Goal: Information Seeking & Learning: Learn about a topic

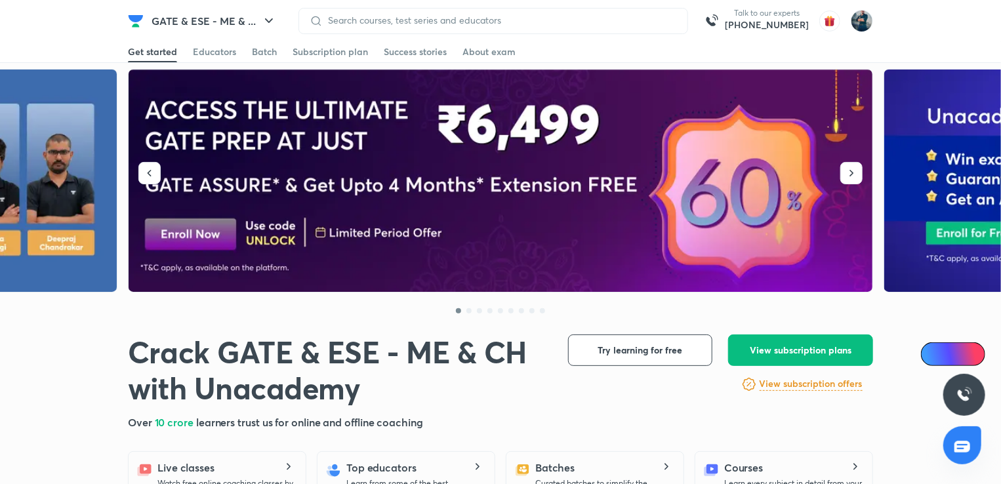
scroll to position [270, 0]
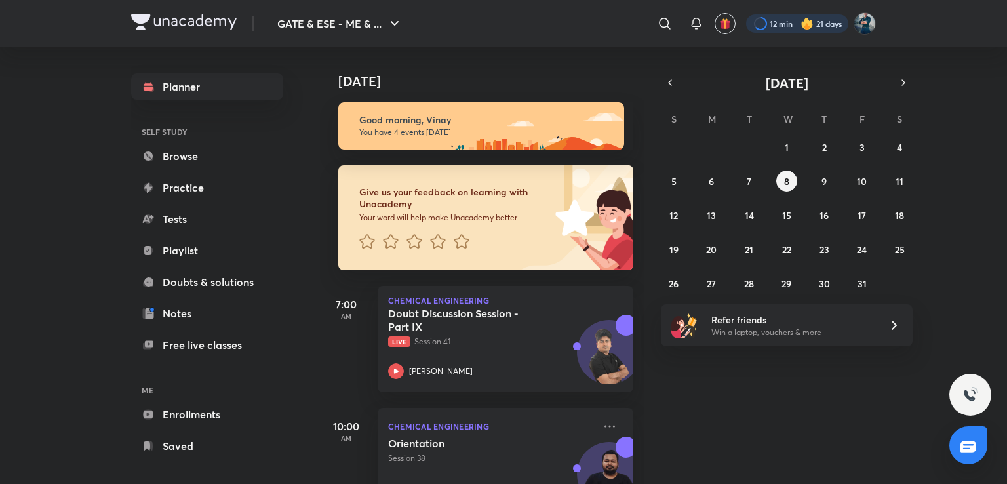
click at [779, 26] on div at bounding box center [797, 23] width 102 height 18
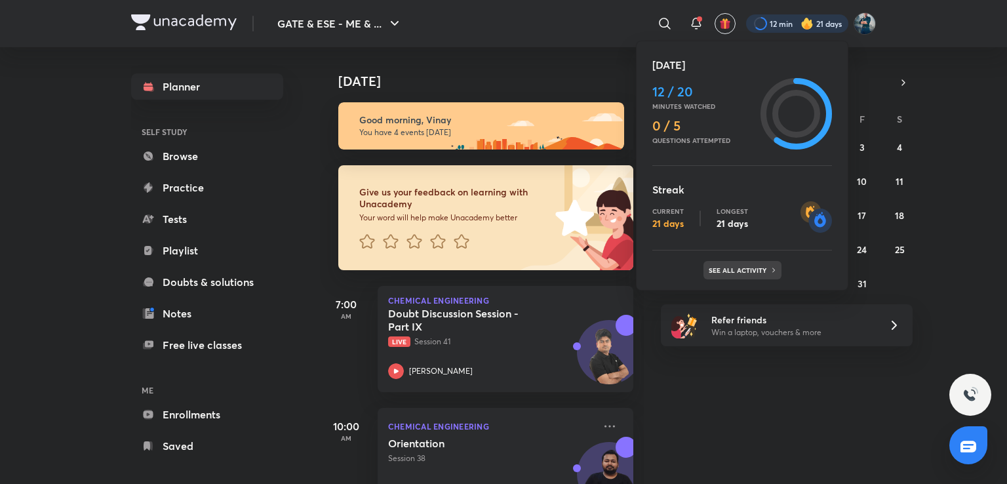
click at [725, 271] on p "See all activity" at bounding box center [739, 270] width 61 height 8
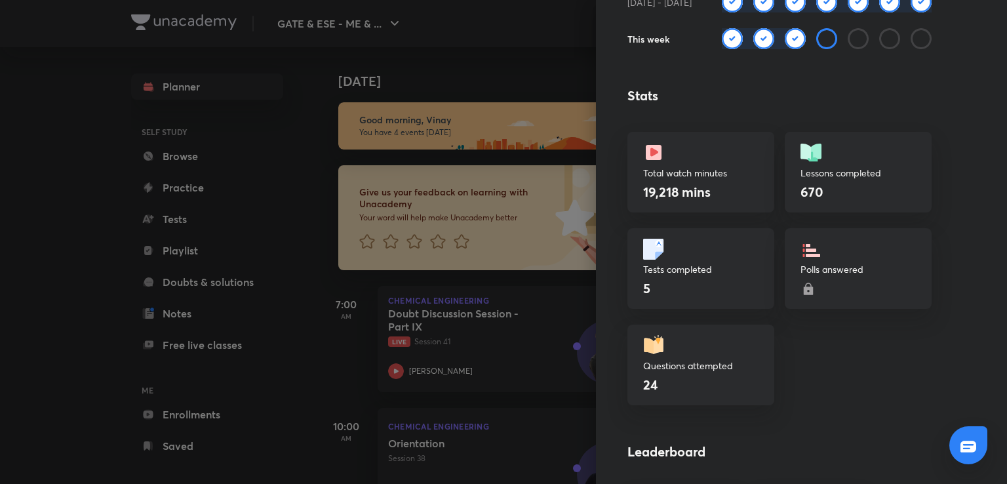
scroll to position [332, 0]
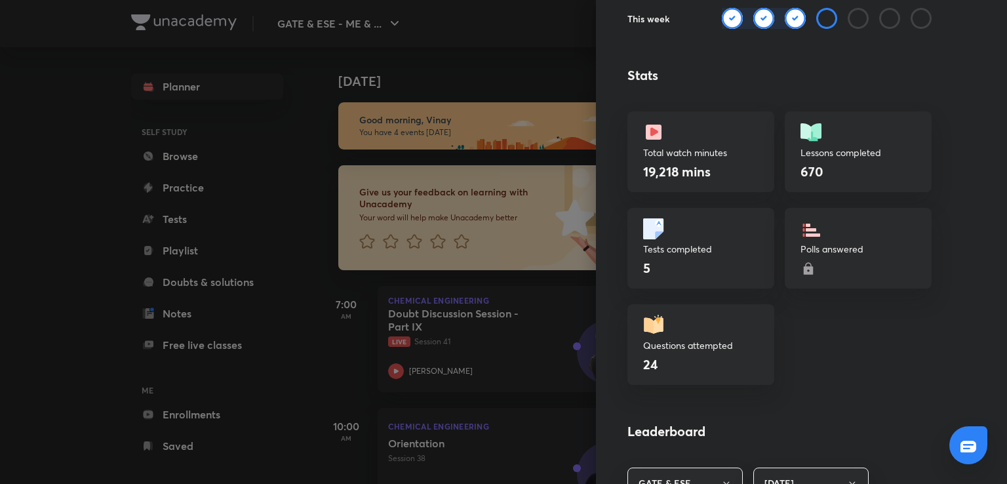
drag, startPoint x: 725, startPoint y: 271, endPoint x: 805, endPoint y: 363, distance: 121.3
click at [805, 363] on div "Learning streak Watch 20 mins to achieve the daily goal Current 21 days Longest…" at bounding box center [801, 242] width 411 height 484
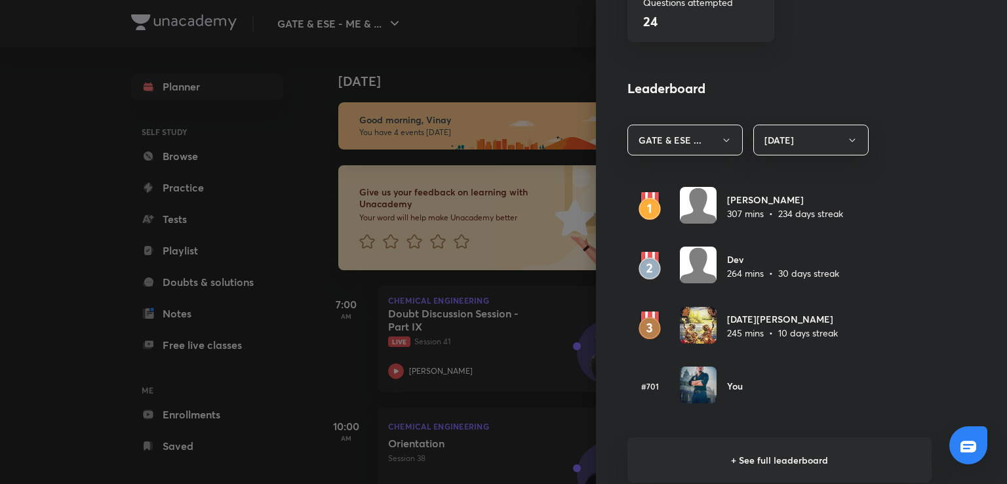
scroll to position [676, 0]
click at [792, 468] on h6 "+ See full leaderboard" at bounding box center [780, 459] width 304 height 45
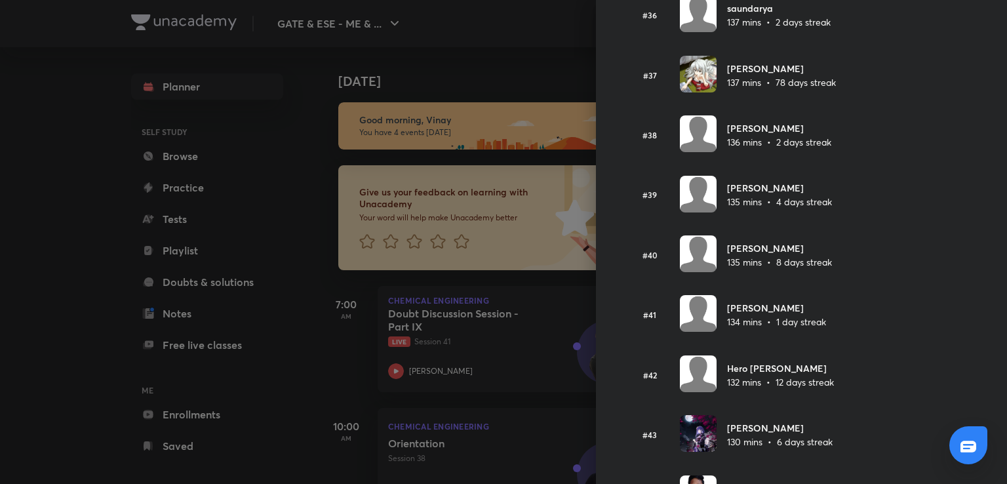
scroll to position [2233, 0]
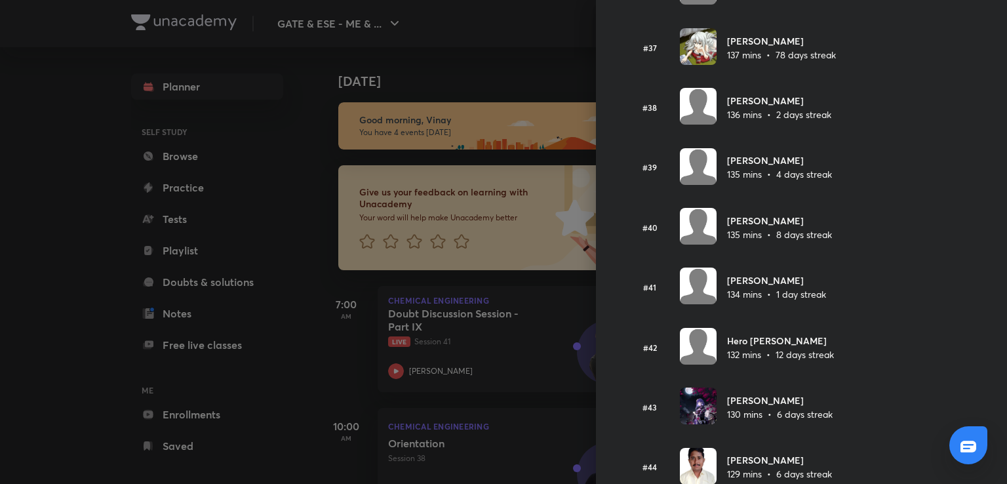
click at [293, 169] on div at bounding box center [503, 242] width 1007 height 484
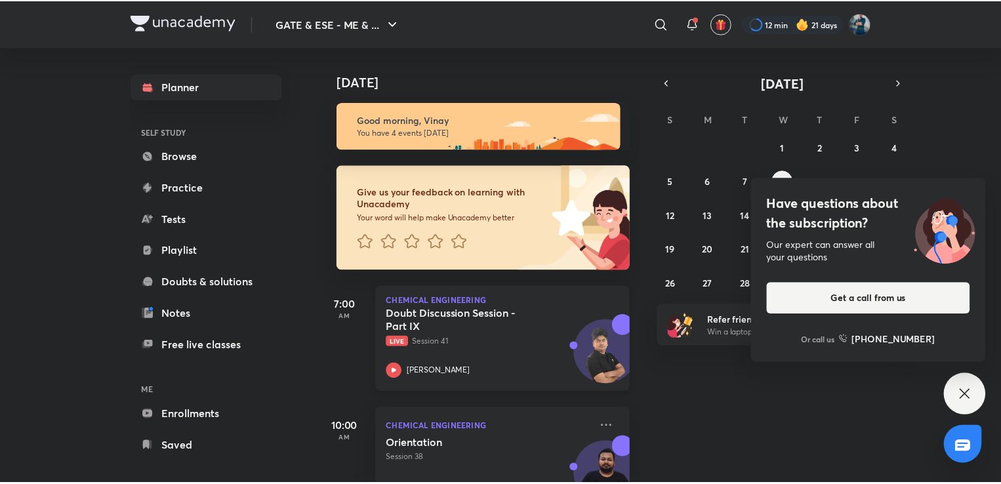
scroll to position [122, 0]
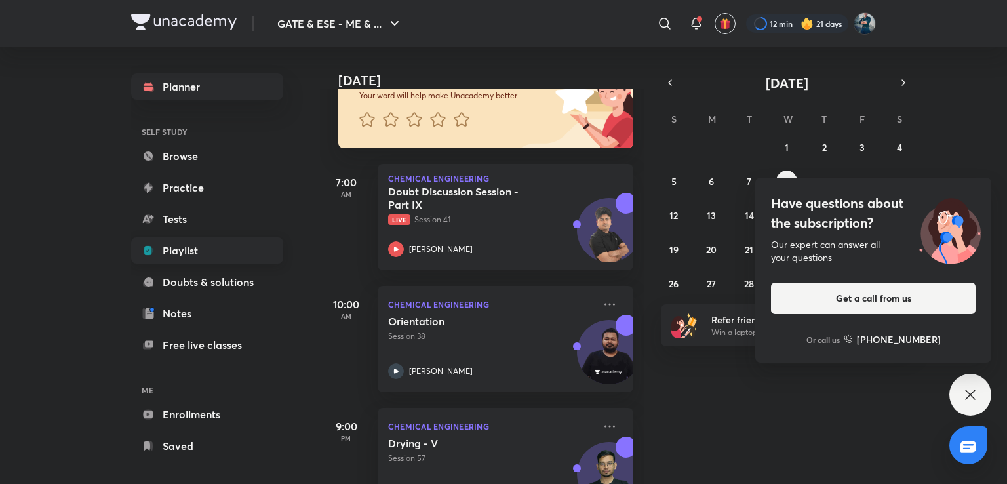
click at [204, 246] on link "Playlist" at bounding box center [207, 250] width 152 height 26
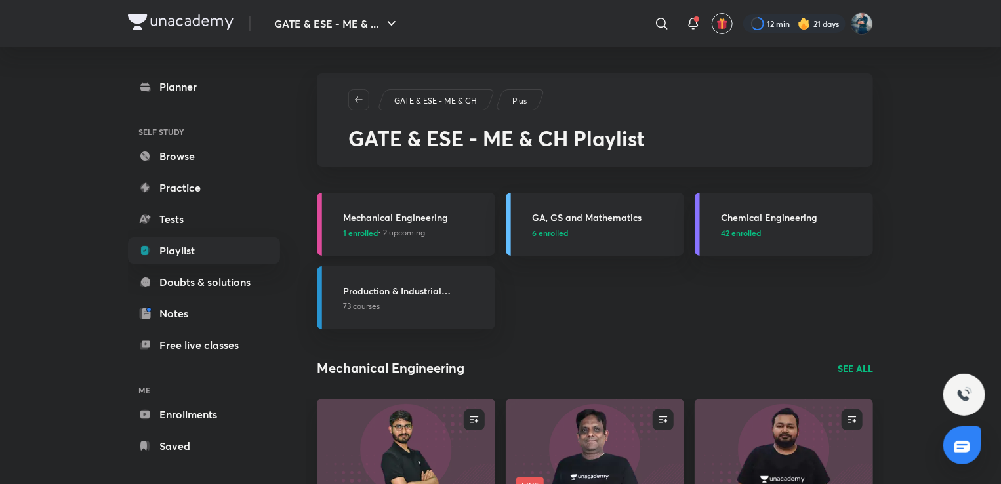
click at [437, 214] on h3 "Mechanical Engineering" at bounding box center [415, 217] width 144 height 14
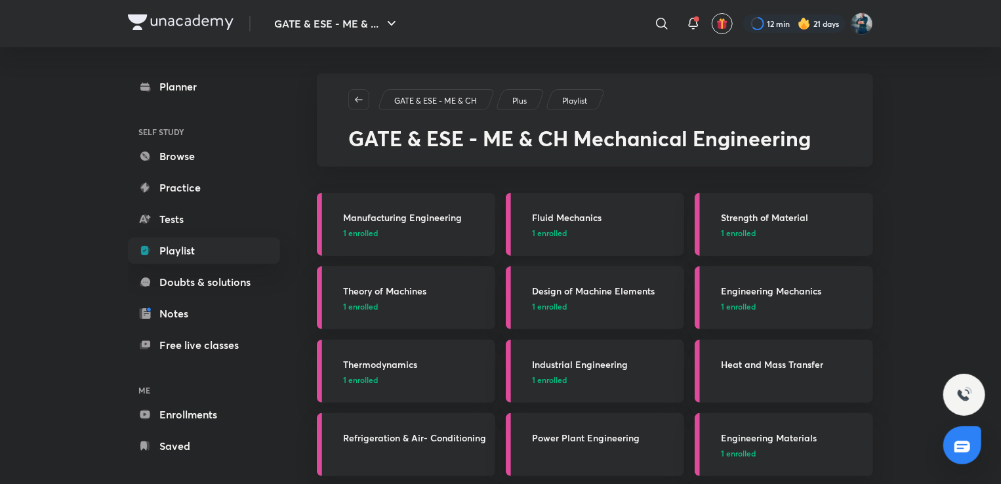
click at [551, 218] on h3 "Fluid Mechanics" at bounding box center [604, 217] width 144 height 14
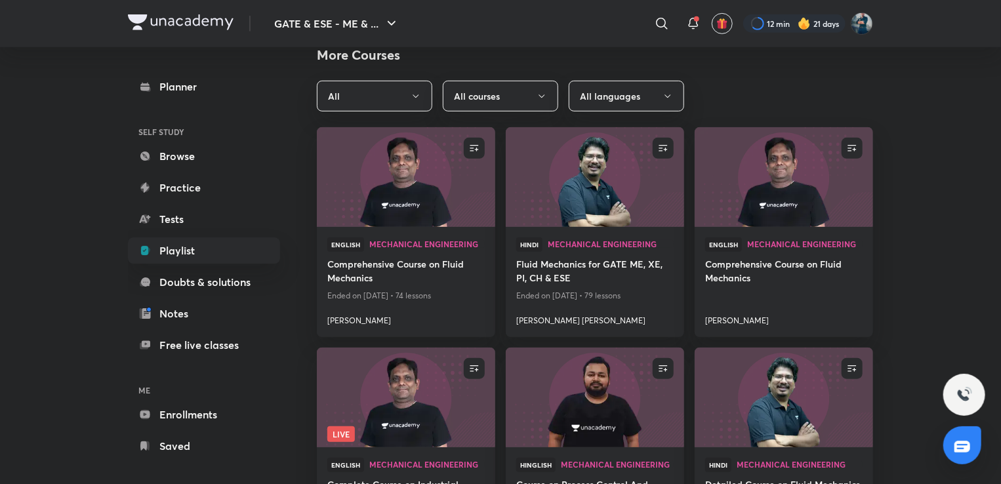
scroll to position [341, 0]
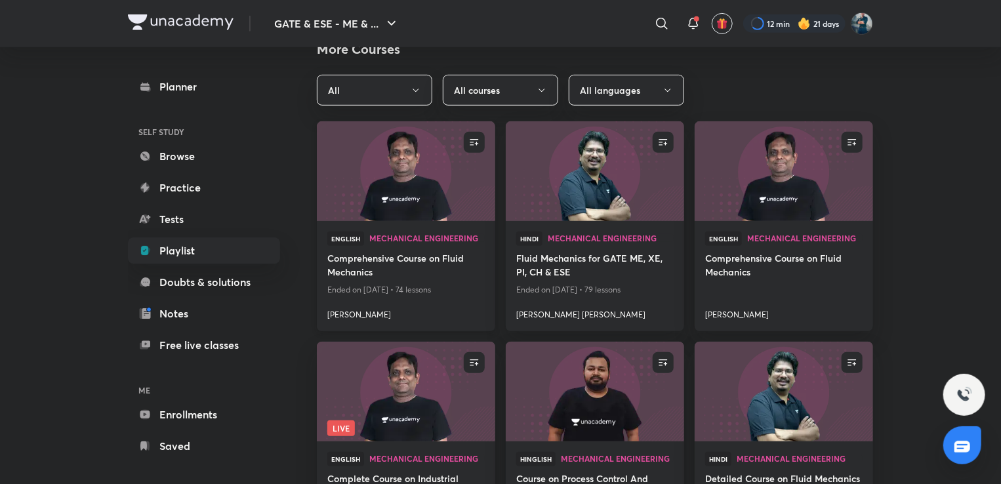
click at [427, 258] on h4 "Comprehensive Course on Fluid Mechanics" at bounding box center [405, 266] width 157 height 30
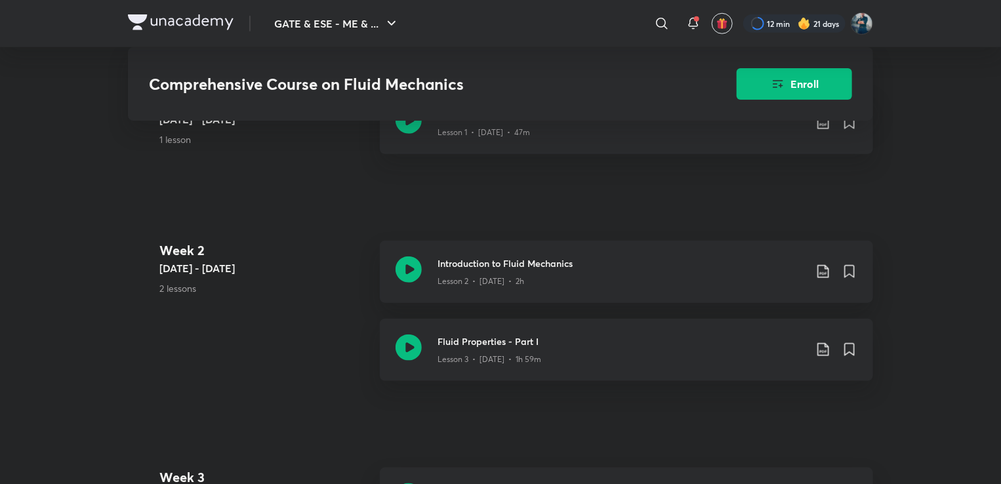
scroll to position [597, 0]
click at [517, 270] on h3 "Introduction to Fluid Mechanics" at bounding box center [620, 263] width 367 height 14
